Goal: Task Accomplishment & Management: Use online tool/utility

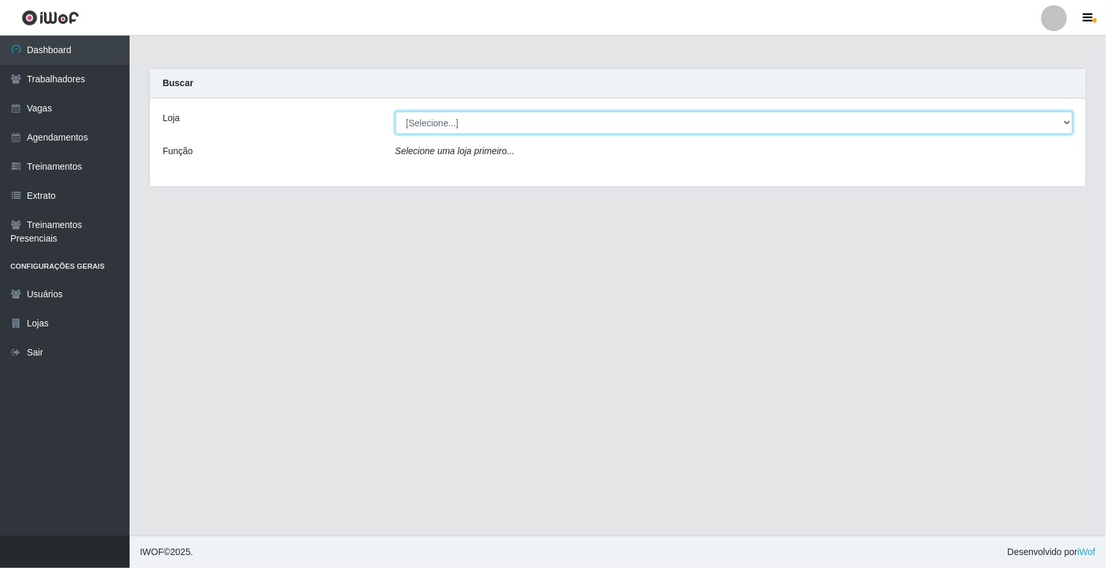
click at [1065, 120] on select "[Selecione...] [GEOGRAPHIC_DATA]" at bounding box center [734, 122] width 678 height 23
select select "65"
click at [395, 111] on select "[Selecione...] [GEOGRAPHIC_DATA]" at bounding box center [734, 122] width 678 height 23
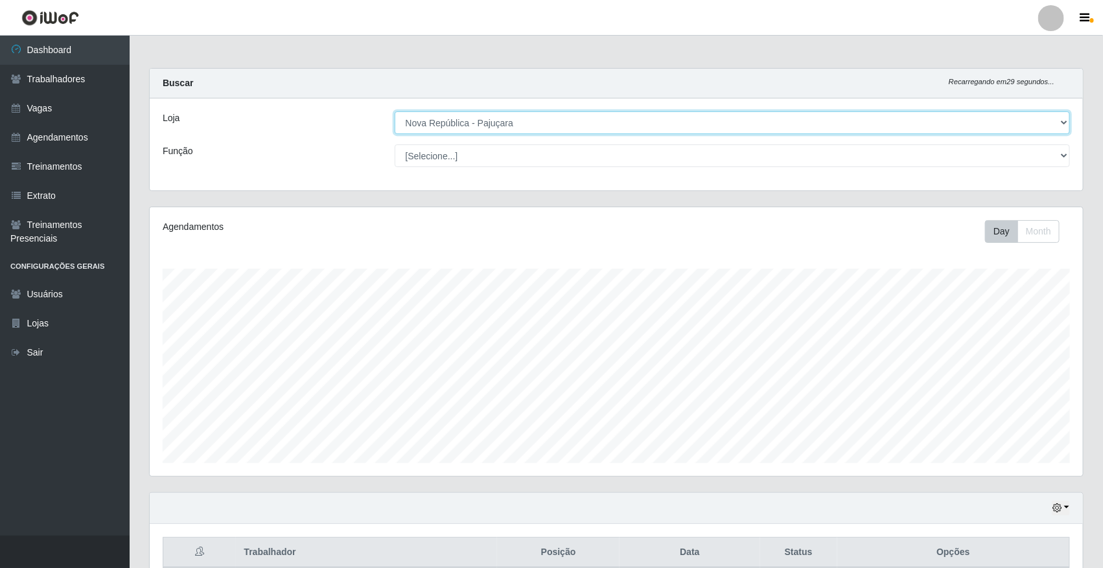
scroll to position [270, 933]
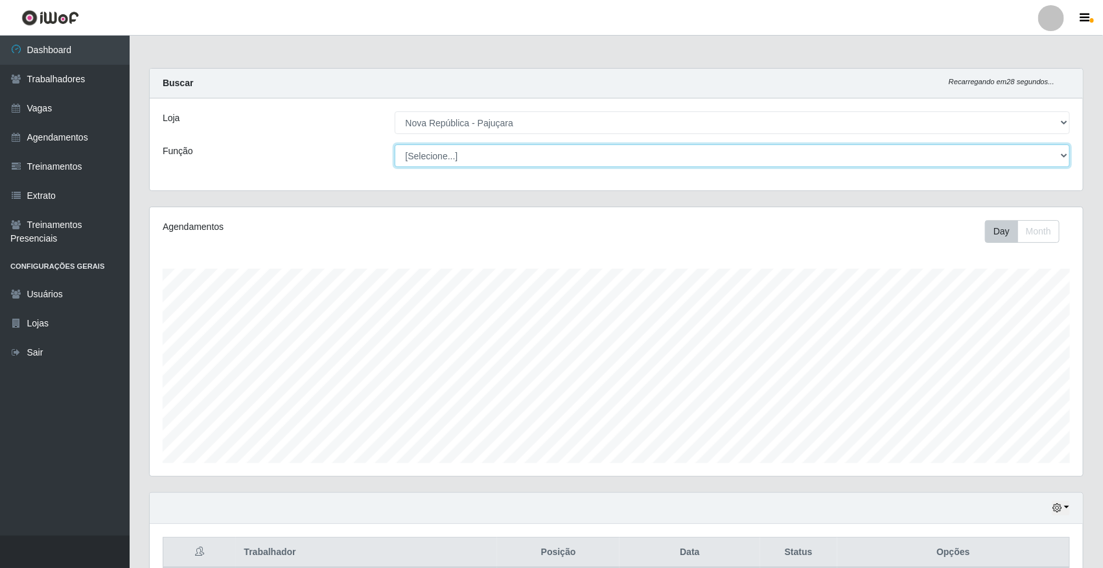
click at [1063, 157] on select "[Selecione...] Balconista Operador de Caixa Repositor" at bounding box center [733, 156] width 676 height 23
click at [1065, 152] on select "[Selecione...] Balconista Operador de Caixa Repositor" at bounding box center [733, 156] width 676 height 23
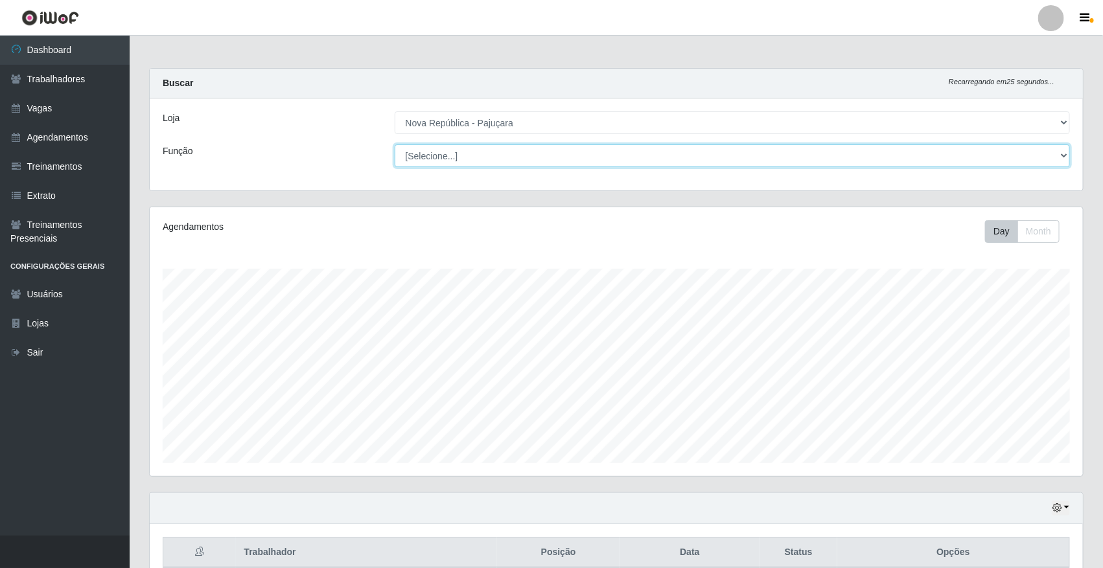
select select "22"
click at [395, 145] on select "[Selecione...] Balconista Operador de Caixa Repositor" at bounding box center [733, 156] width 676 height 23
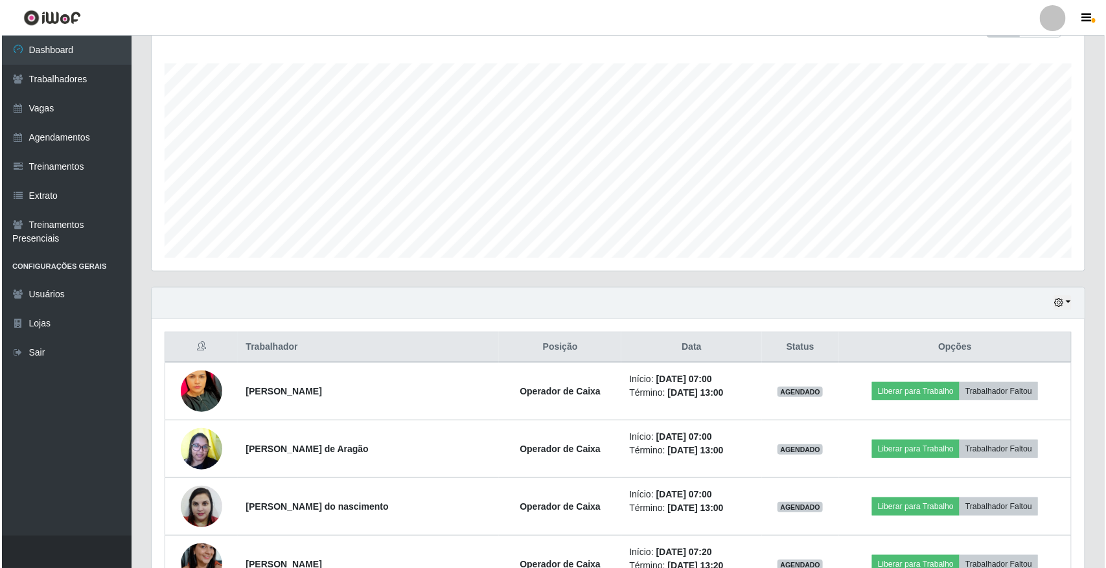
scroll to position [243, 0]
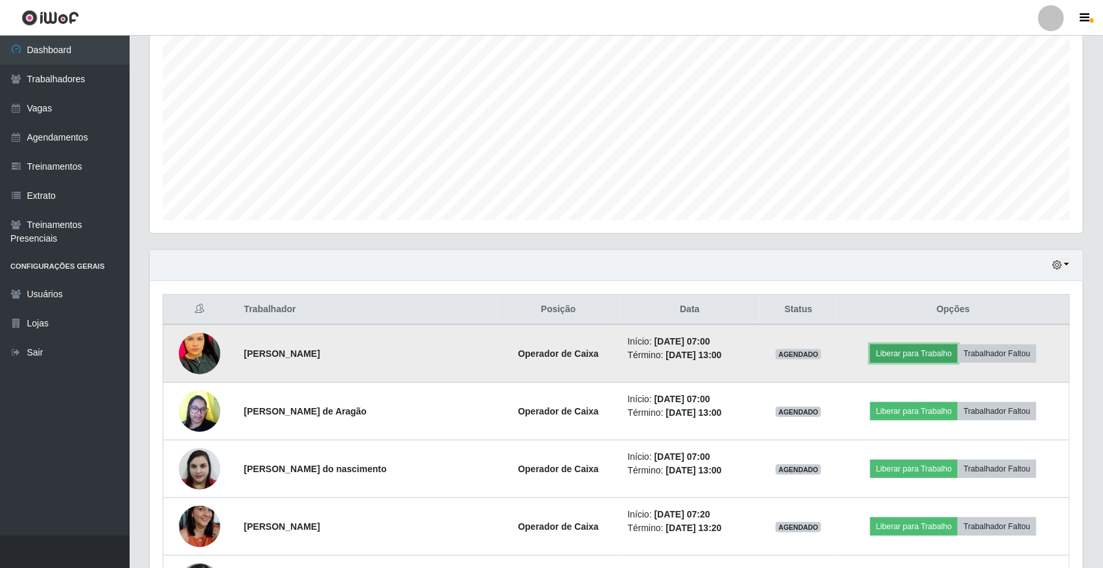
click at [905, 355] on button "Liberar para Trabalho" at bounding box center [913, 354] width 87 height 18
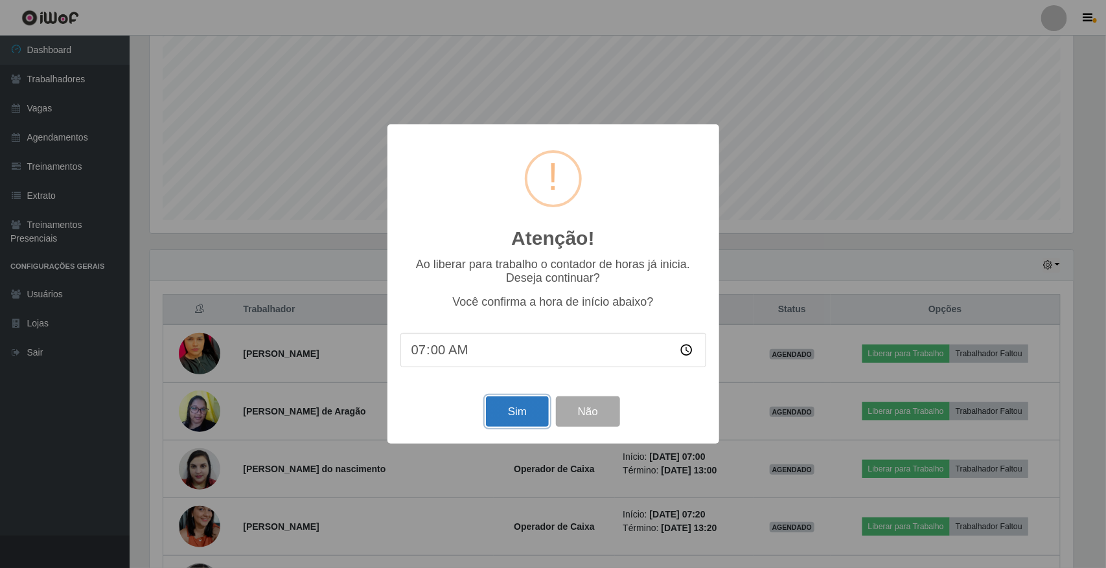
click at [515, 418] on button "Sim" at bounding box center [517, 412] width 63 height 30
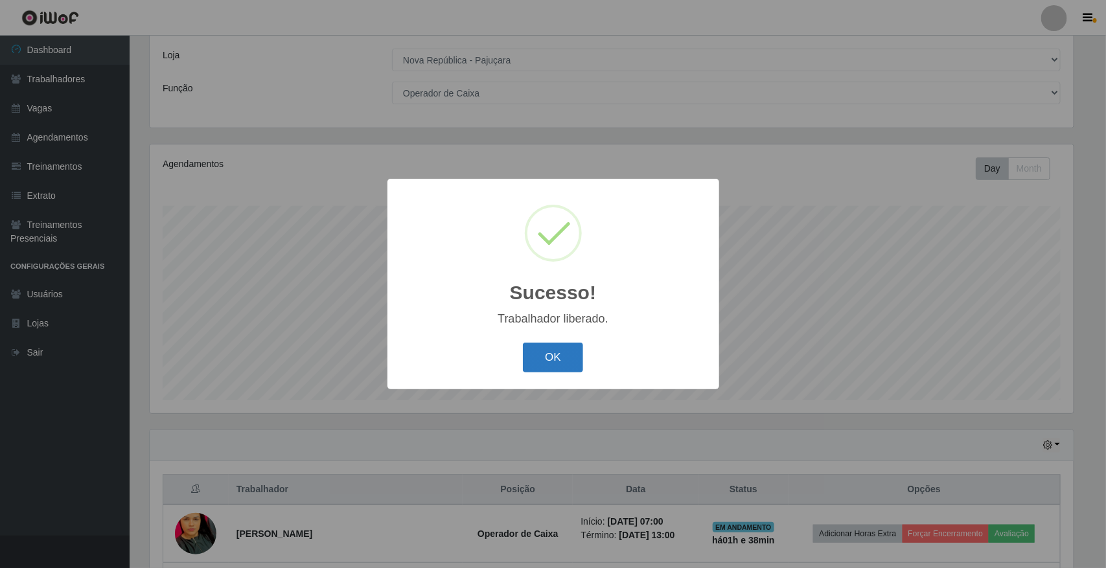
click at [559, 360] on button "OK" at bounding box center [553, 358] width 60 height 30
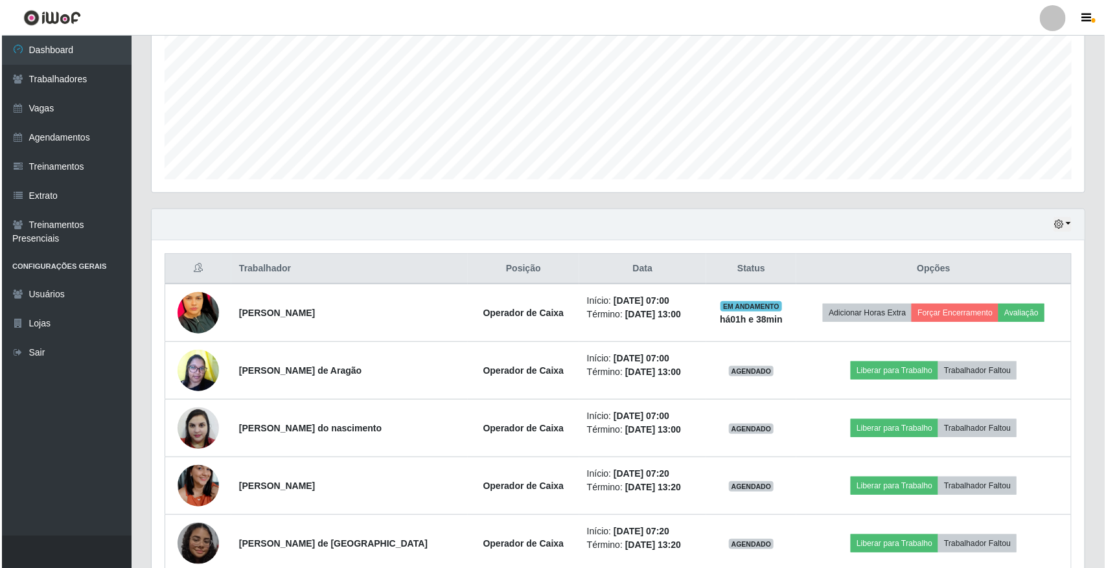
scroll to position [306, 0]
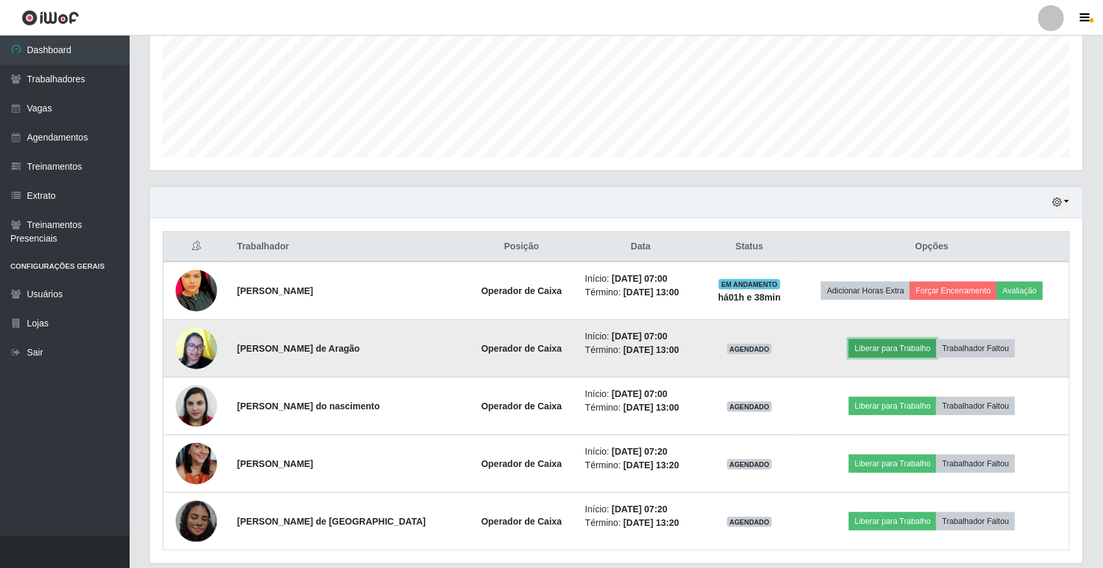
click at [872, 345] on button "Liberar para Trabalho" at bounding box center [892, 349] width 87 height 18
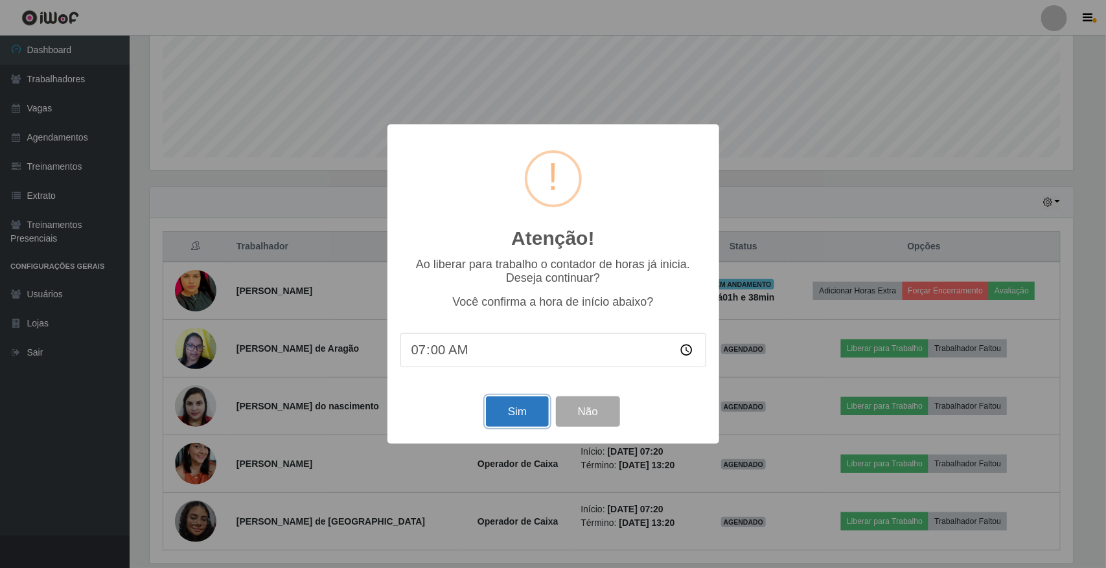
click at [522, 412] on button "Sim" at bounding box center [517, 412] width 63 height 30
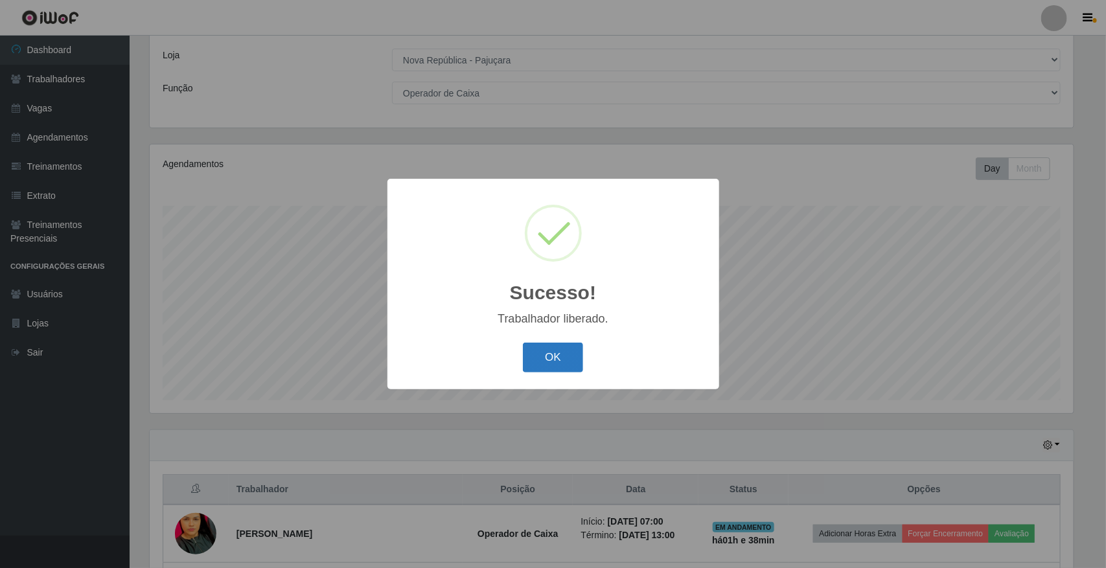
click at [551, 362] on button "OK" at bounding box center [553, 358] width 60 height 30
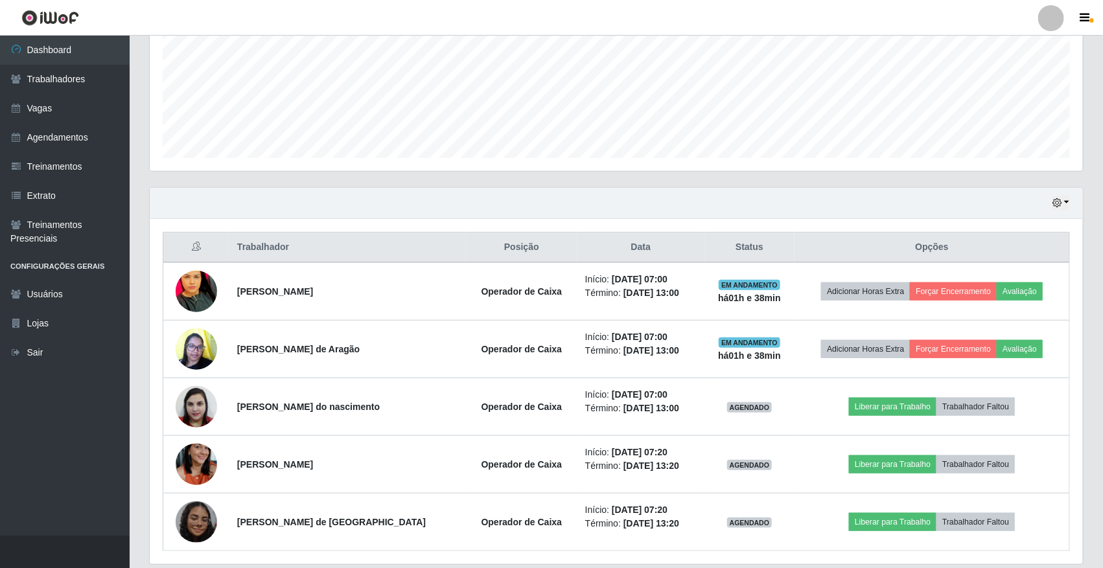
scroll to position [306, 0]
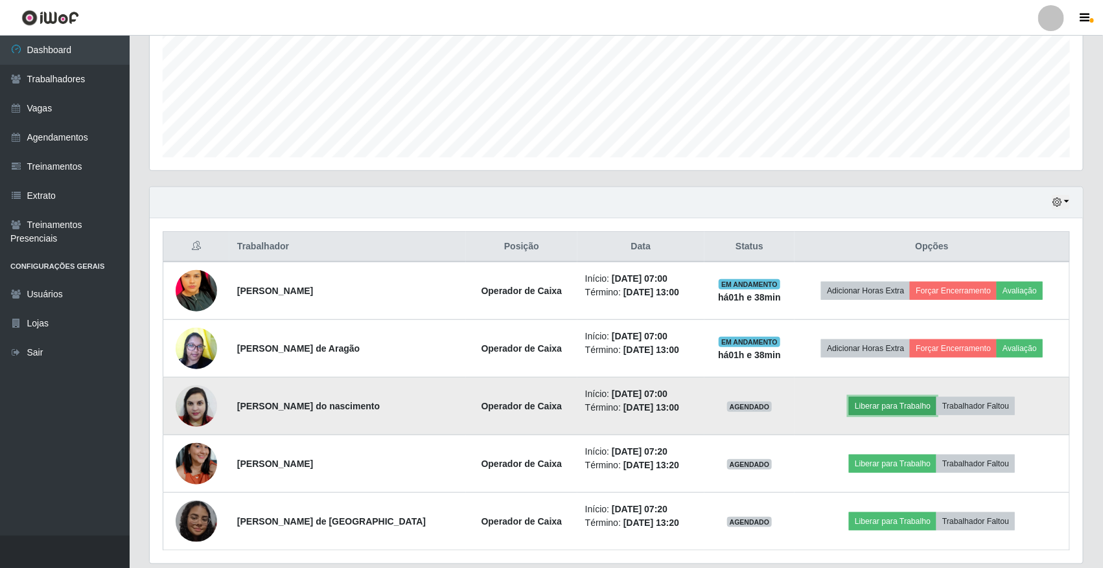
click at [887, 410] on button "Liberar para Trabalho" at bounding box center [892, 406] width 87 height 18
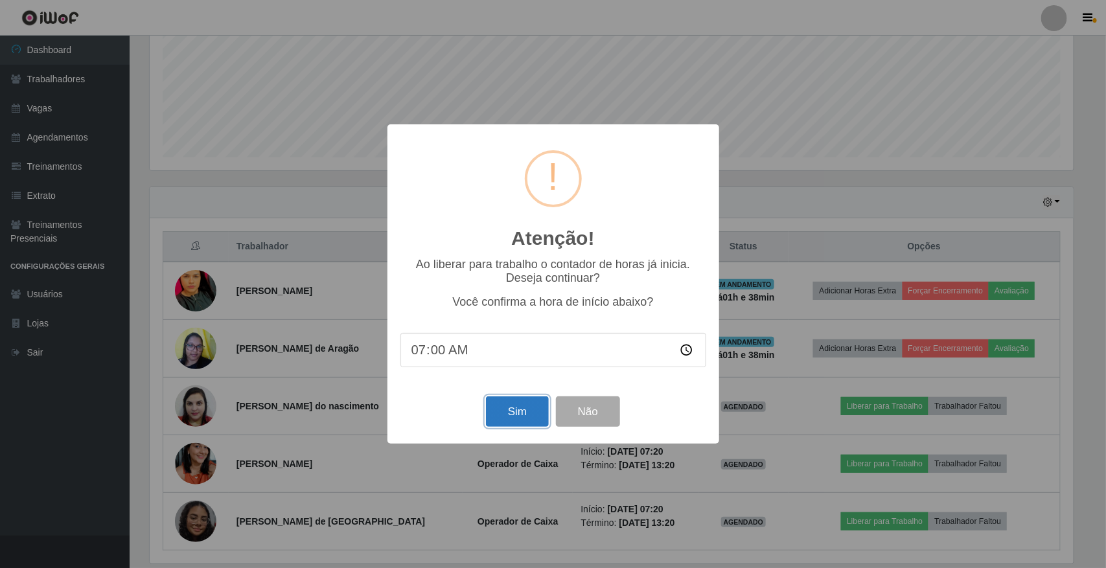
click at [496, 423] on button "Sim" at bounding box center [517, 412] width 63 height 30
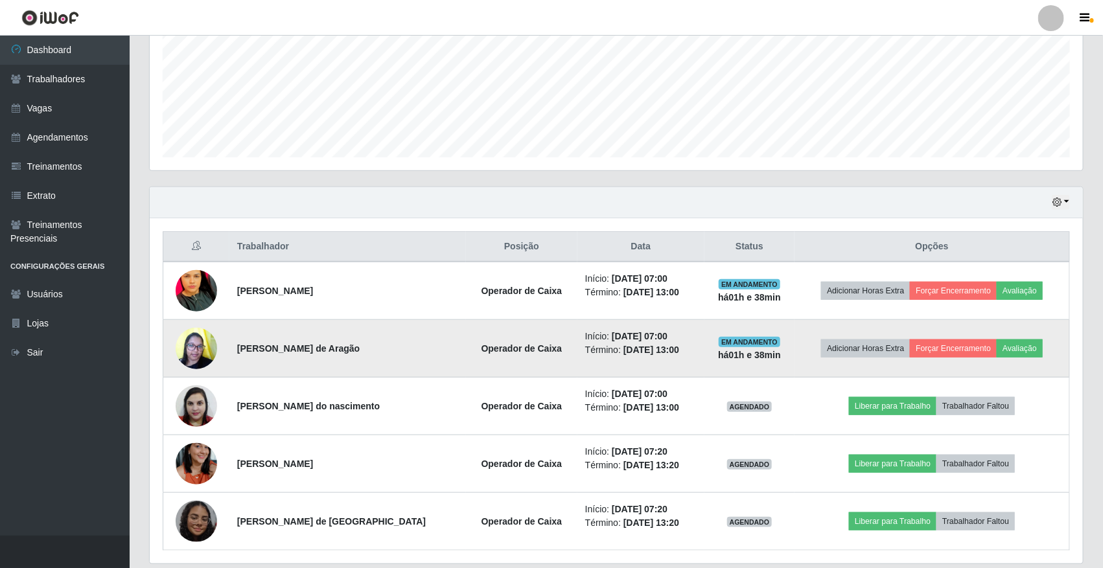
scroll to position [0, 0]
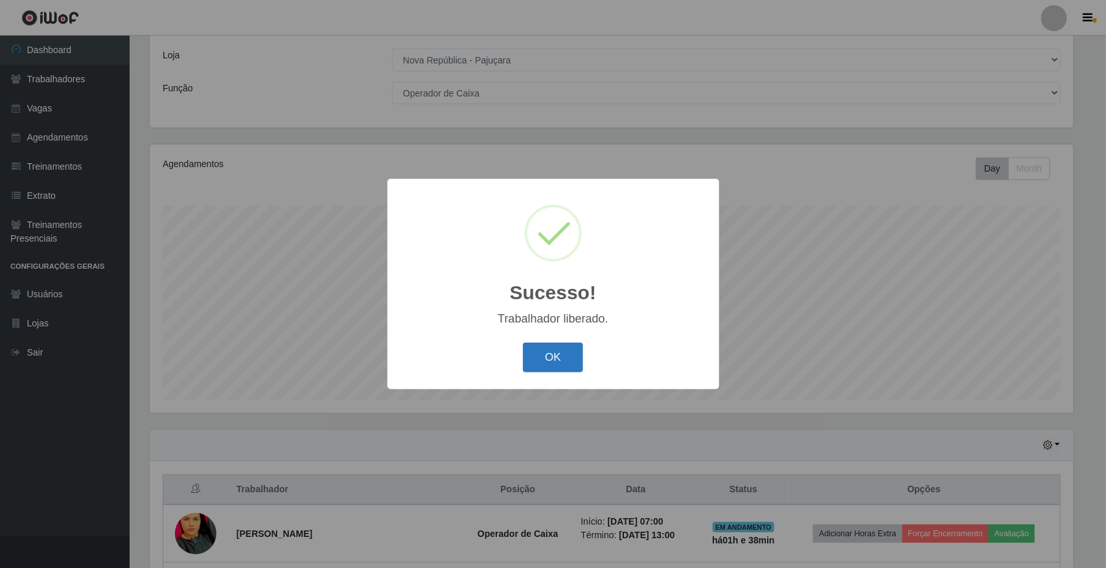
click at [565, 360] on button "OK" at bounding box center [553, 358] width 60 height 30
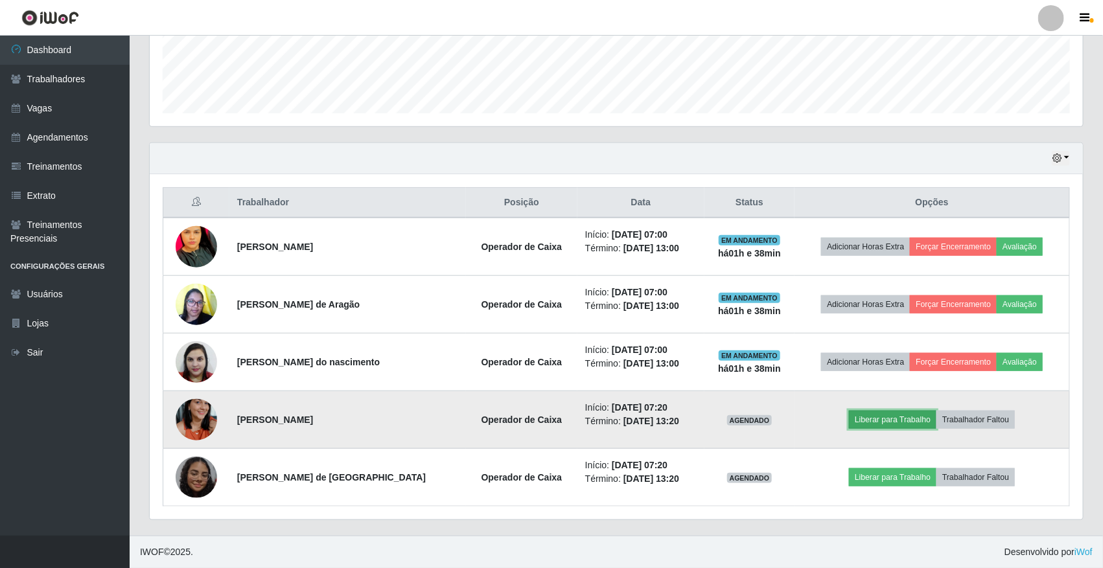
click at [890, 420] on button "Liberar para Trabalho" at bounding box center [892, 420] width 87 height 18
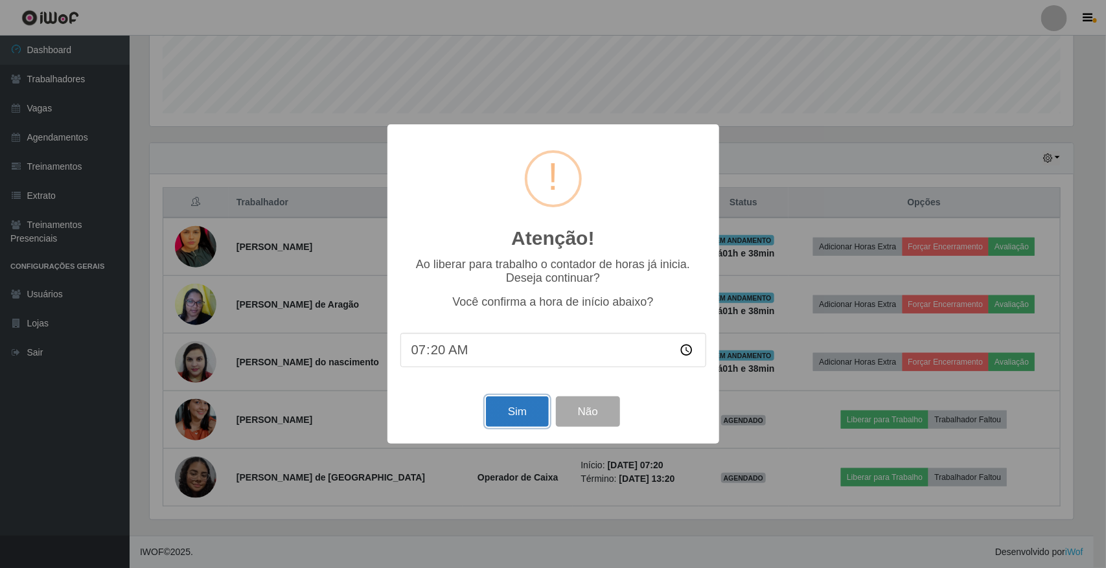
click at [496, 422] on button "Sim" at bounding box center [517, 412] width 63 height 30
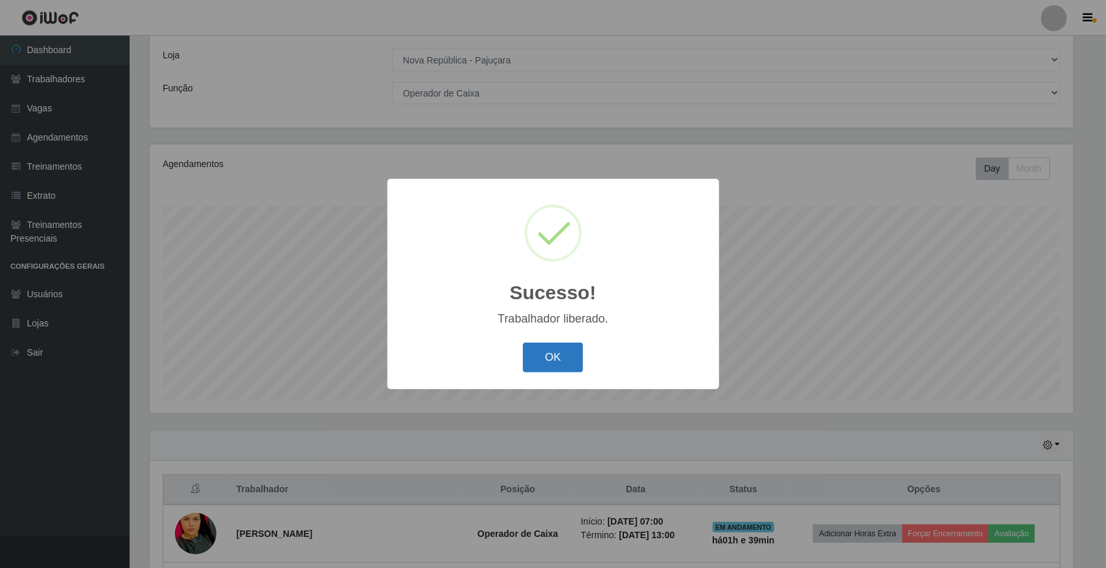
click at [544, 360] on button "OK" at bounding box center [553, 358] width 60 height 30
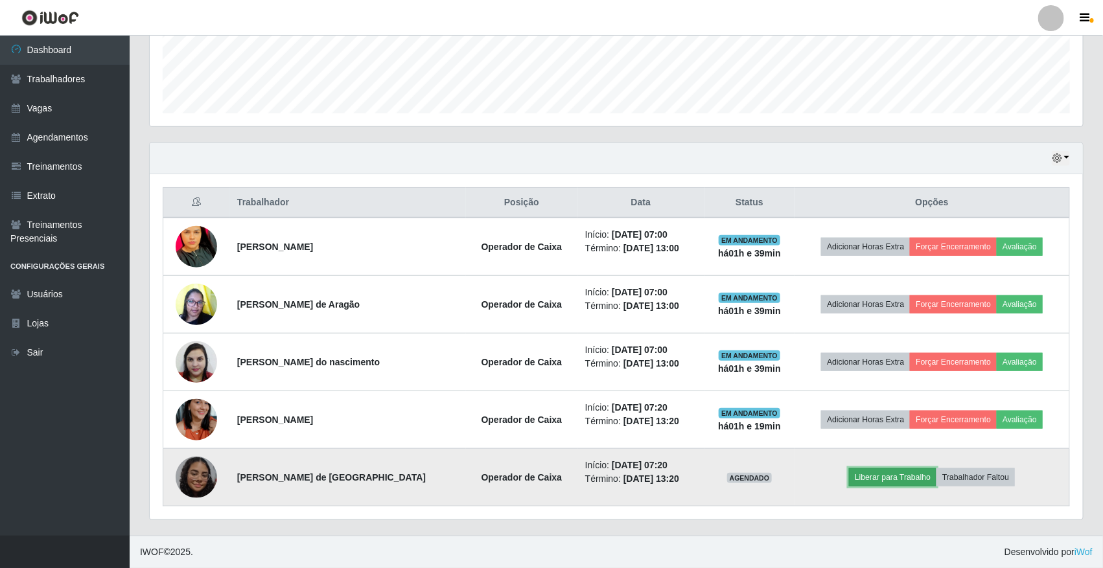
click at [905, 478] on button "Liberar para Trabalho" at bounding box center [892, 478] width 87 height 18
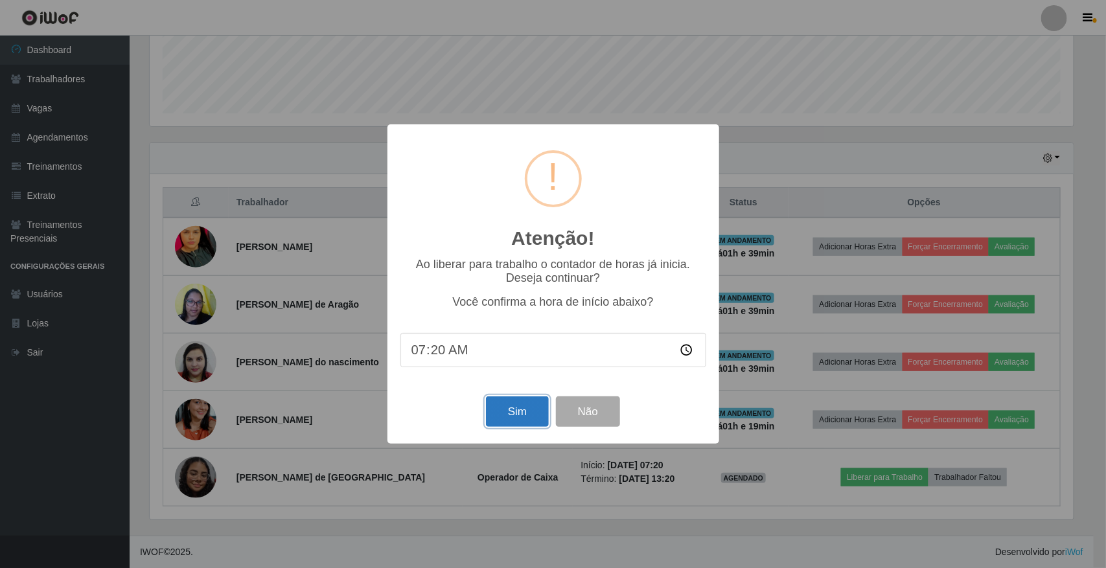
click at [511, 422] on button "Sim" at bounding box center [517, 412] width 63 height 30
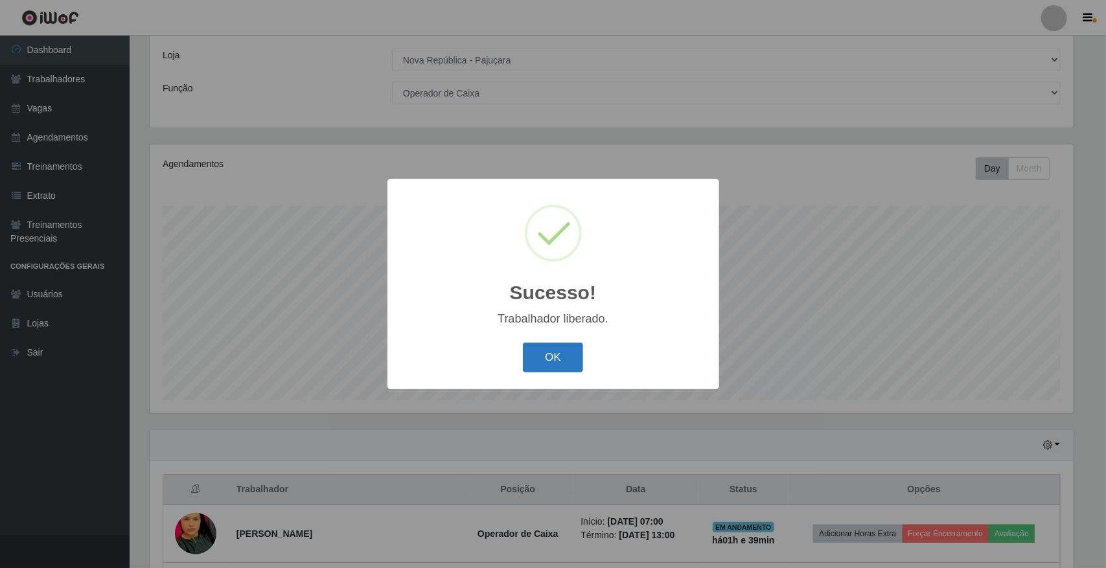
click at [566, 356] on button "OK" at bounding box center [553, 358] width 60 height 30
